Goal: Task Accomplishment & Management: Manage account settings

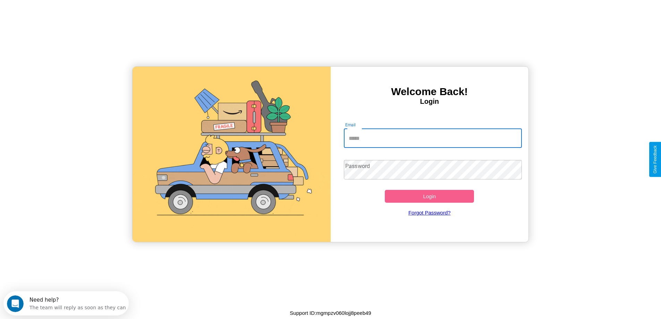
click at [433, 138] on input "Email" at bounding box center [433, 137] width 178 height 19
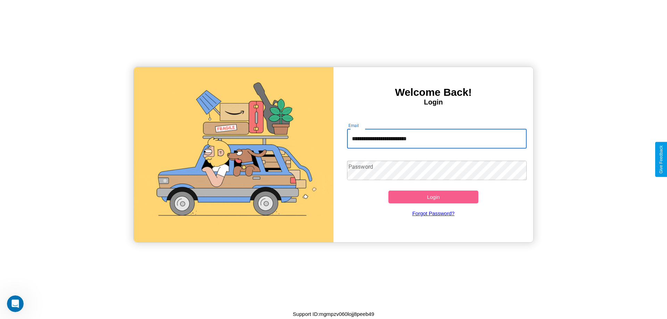
type input "**********"
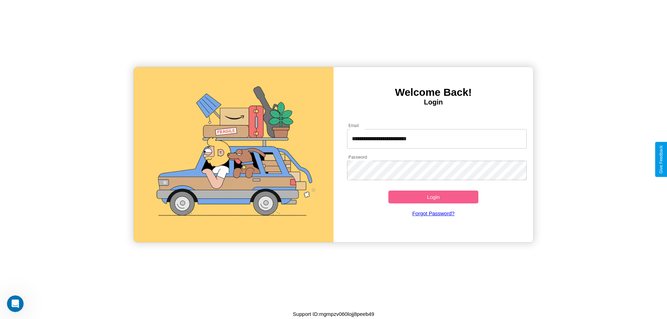
click at [433, 197] on button "Login" at bounding box center [433, 197] width 90 height 13
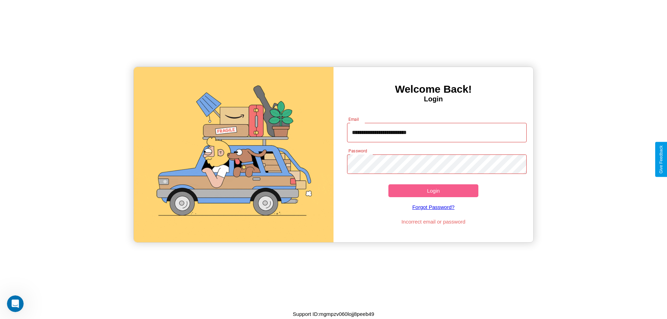
click at [433, 191] on button "Login" at bounding box center [433, 190] width 90 height 13
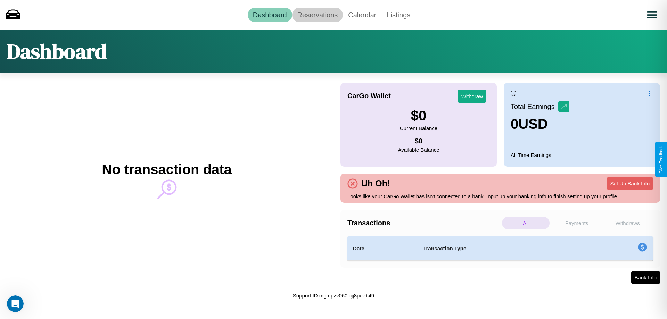
click at [317, 15] on link "Reservations" at bounding box center [317, 15] width 51 height 15
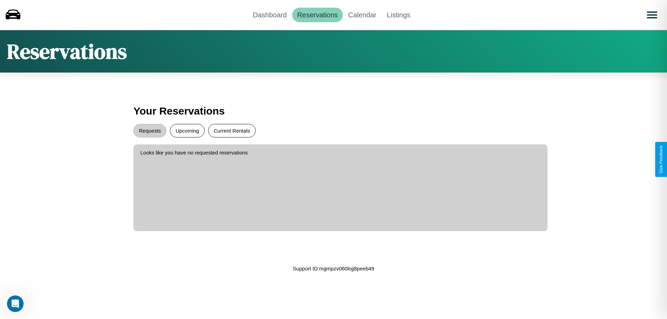
click at [232, 131] on button "Current Rentals" at bounding box center [232, 131] width 48 height 14
click at [150, 131] on button "Requests" at bounding box center [149, 131] width 33 height 14
click at [187, 131] on button "Upcoming" at bounding box center [187, 131] width 35 height 14
click at [269, 15] on link "Dashboard" at bounding box center [270, 15] width 44 height 15
